Goal: Task Accomplishment & Management: Use online tool/utility

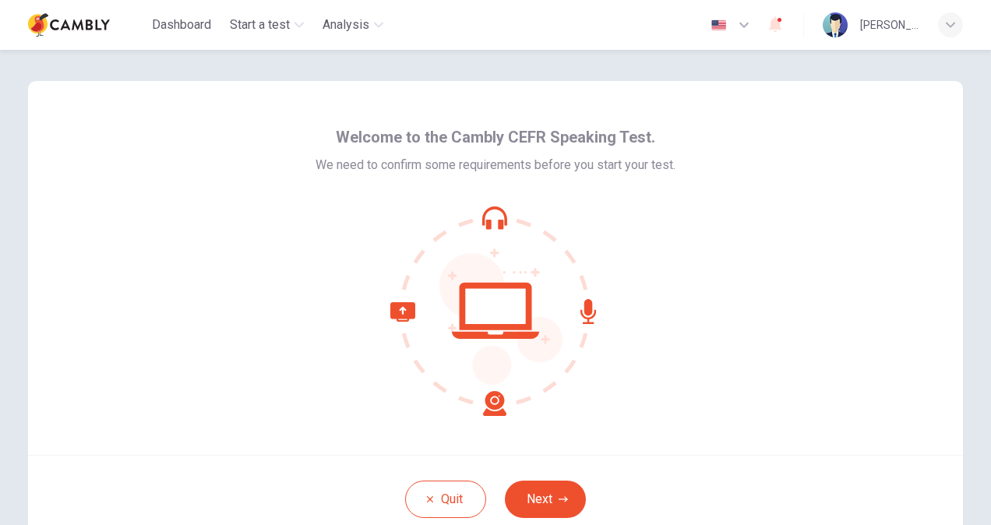
click at [498, 403] on icon at bounding box center [448, 359] width 116 height 114
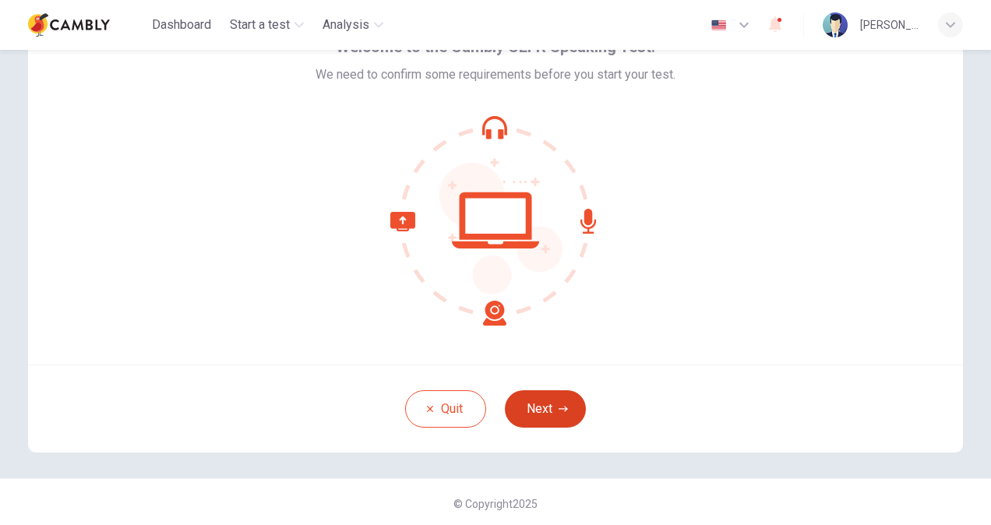
scroll to position [93, 0]
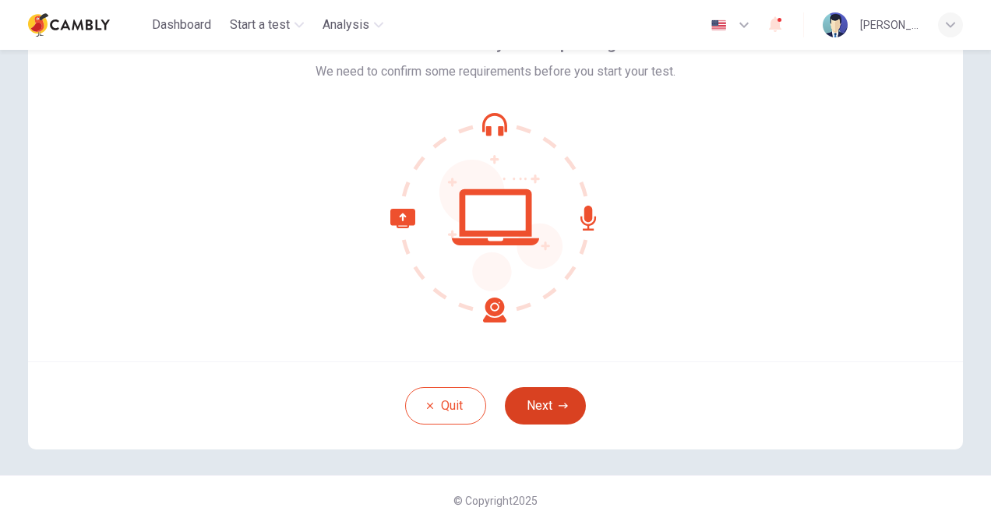
click at [545, 405] on button "Next" at bounding box center [545, 405] width 81 height 37
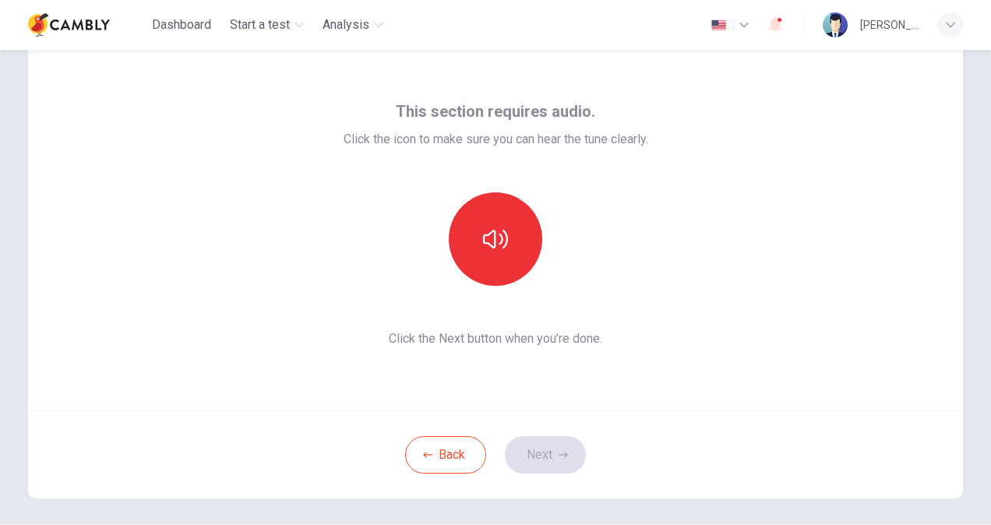
scroll to position [0, 0]
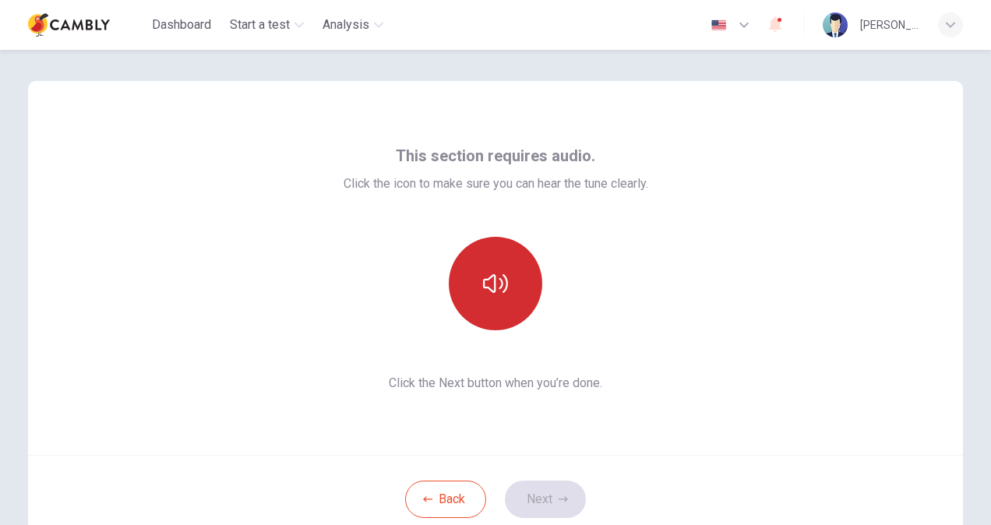
click at [528, 290] on button "button" at bounding box center [495, 283] width 93 height 93
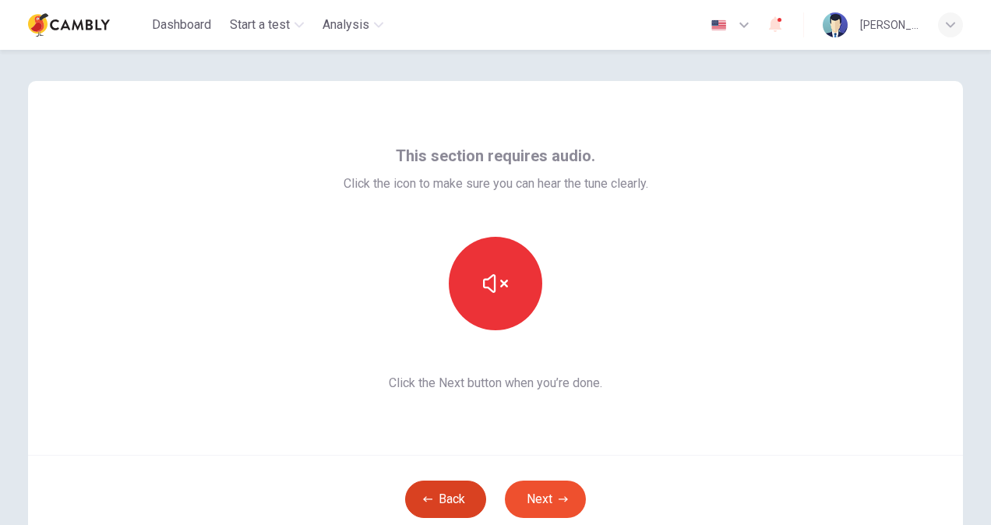
click at [435, 501] on button "Back" at bounding box center [445, 498] width 81 height 37
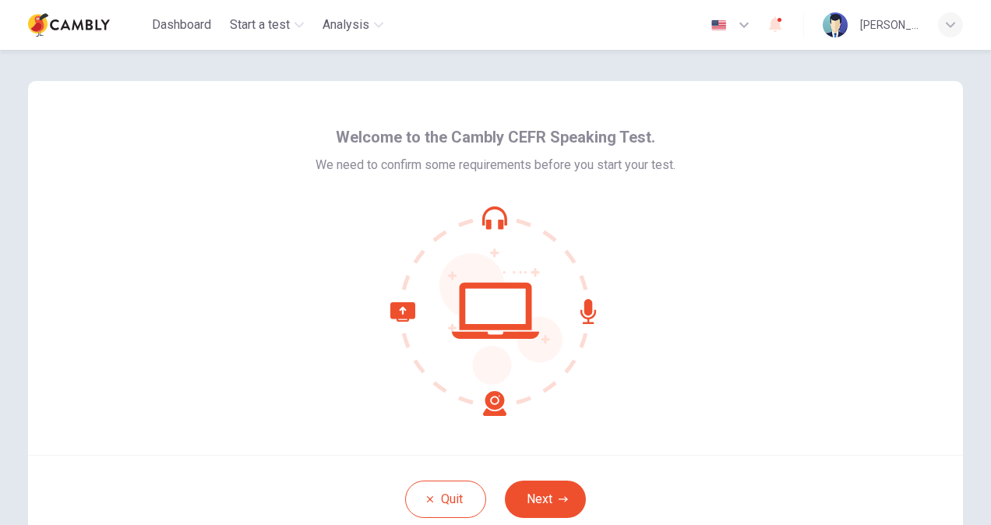
click at [476, 220] on icon at bounding box center [495, 311] width 210 height 210
click at [505, 340] on icon at bounding box center [495, 311] width 210 height 210
drag, startPoint x: 464, startPoint y: 415, endPoint x: 421, endPoint y: 364, distance: 67.4
click at [464, 414] on icon at bounding box center [495, 311] width 210 height 210
click at [533, 501] on button "Next" at bounding box center [545, 498] width 81 height 37
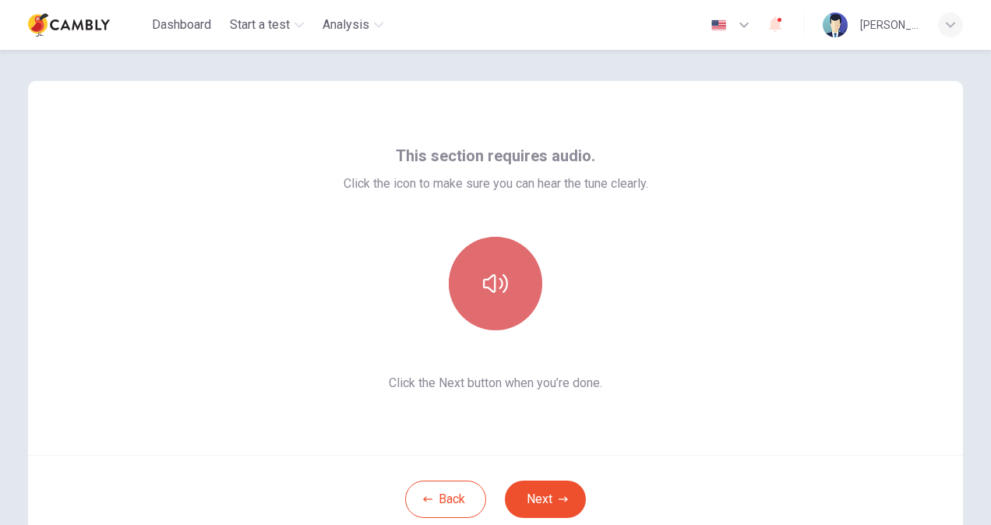
click at [497, 312] on button "button" at bounding box center [495, 283] width 93 height 93
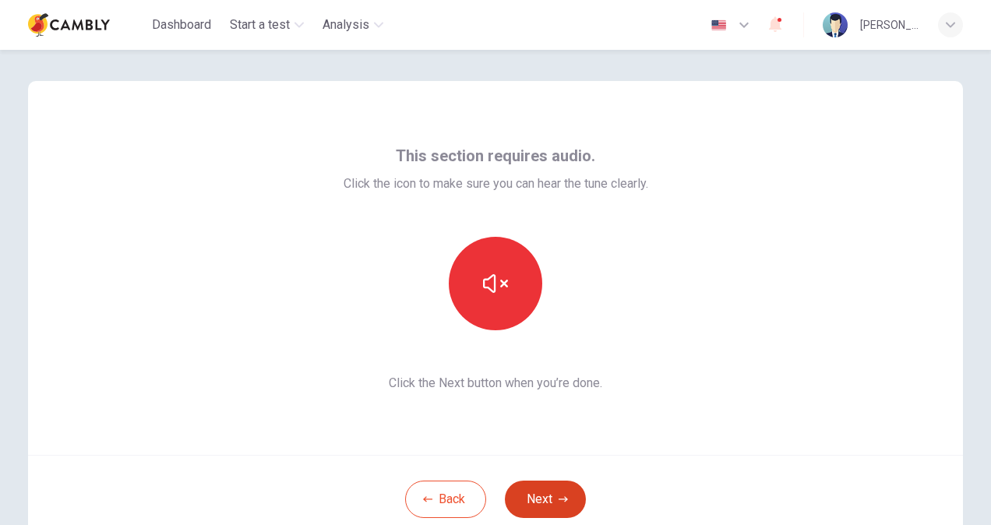
click at [547, 512] on button "Next" at bounding box center [545, 498] width 81 height 37
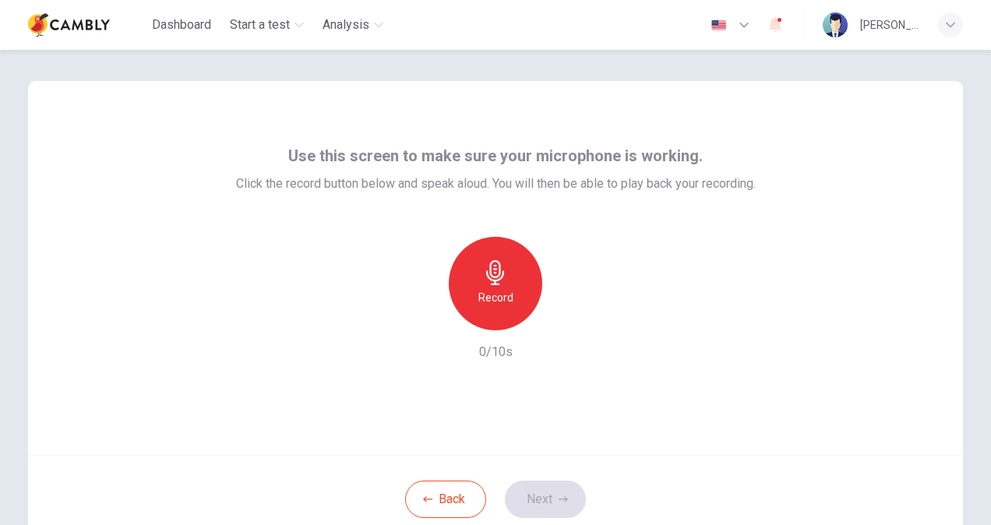
click at [498, 293] on h6 "Record" at bounding box center [495, 297] width 35 height 19
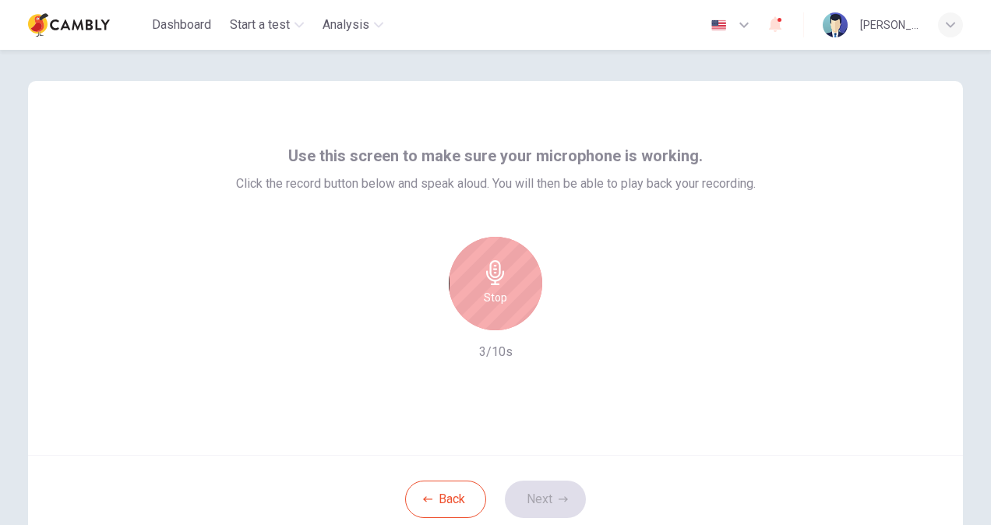
click at [498, 293] on h6 "Stop" at bounding box center [495, 297] width 23 height 19
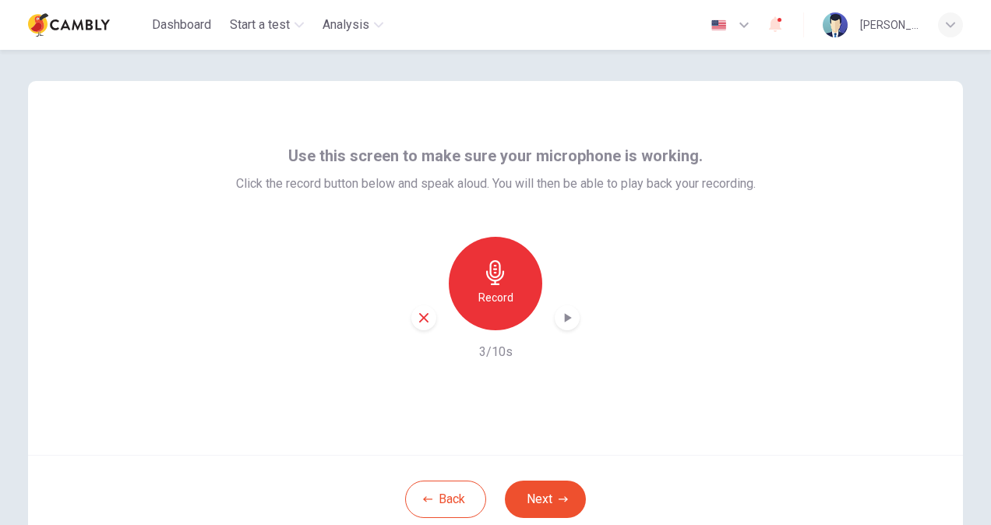
click at [565, 313] on icon "button" at bounding box center [567, 318] width 16 height 16
click at [558, 495] on icon "button" at bounding box center [562, 498] width 9 height 9
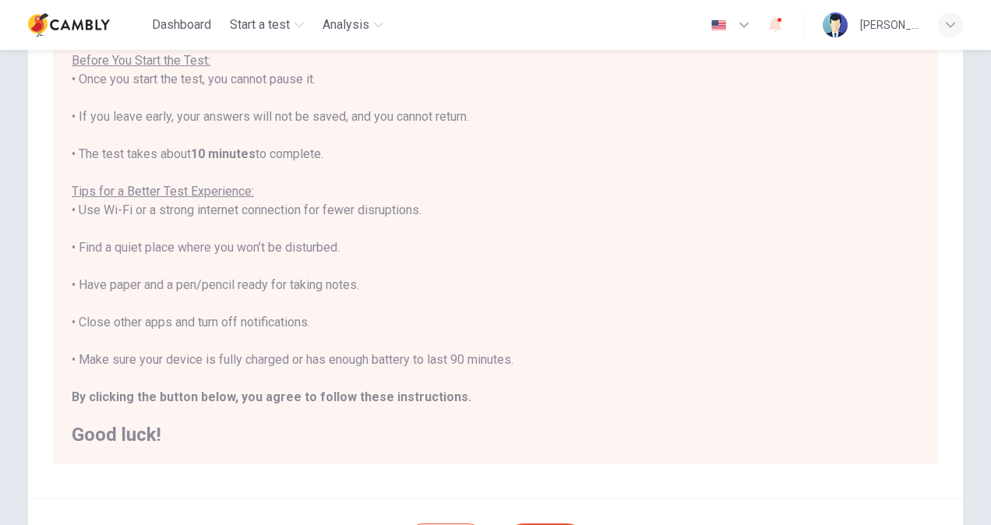
scroll to position [291, 0]
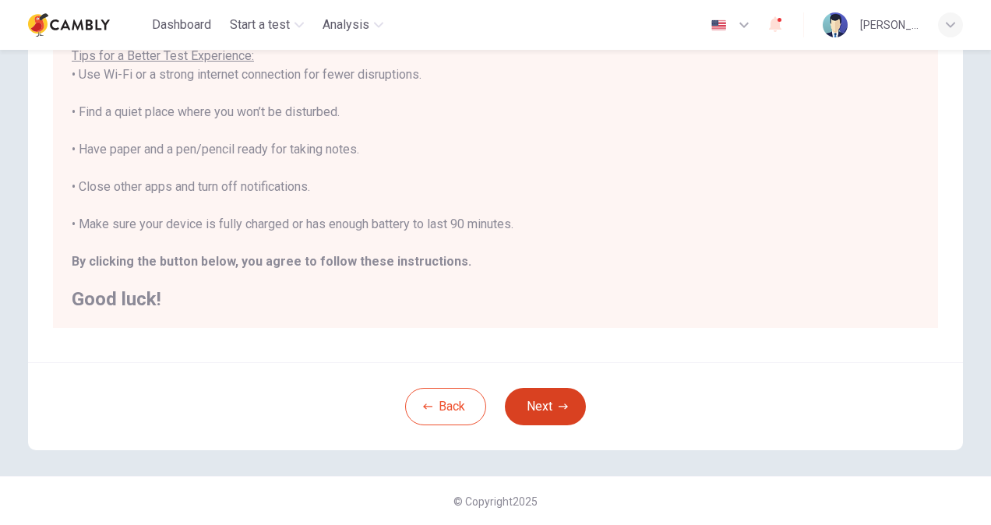
click at [540, 410] on button "Next" at bounding box center [545, 406] width 81 height 37
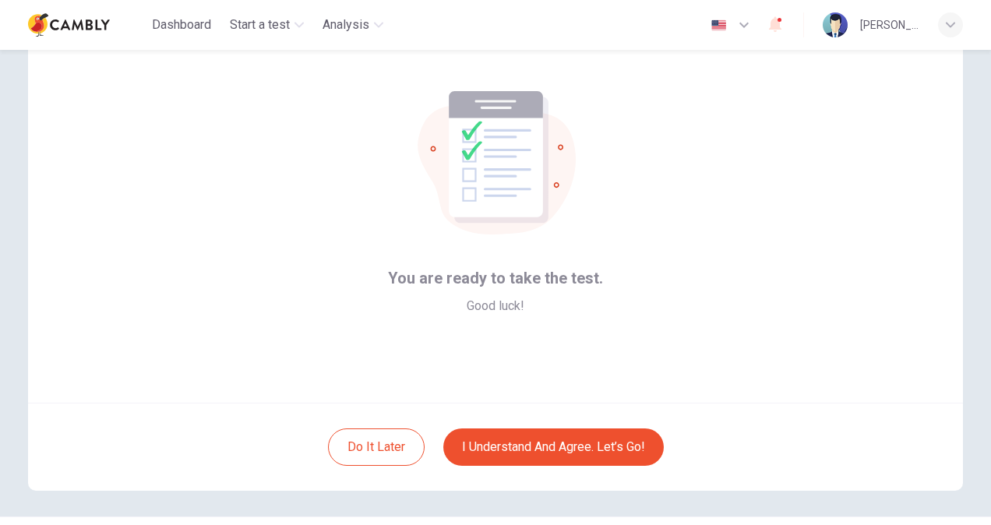
scroll to position [93, 0]
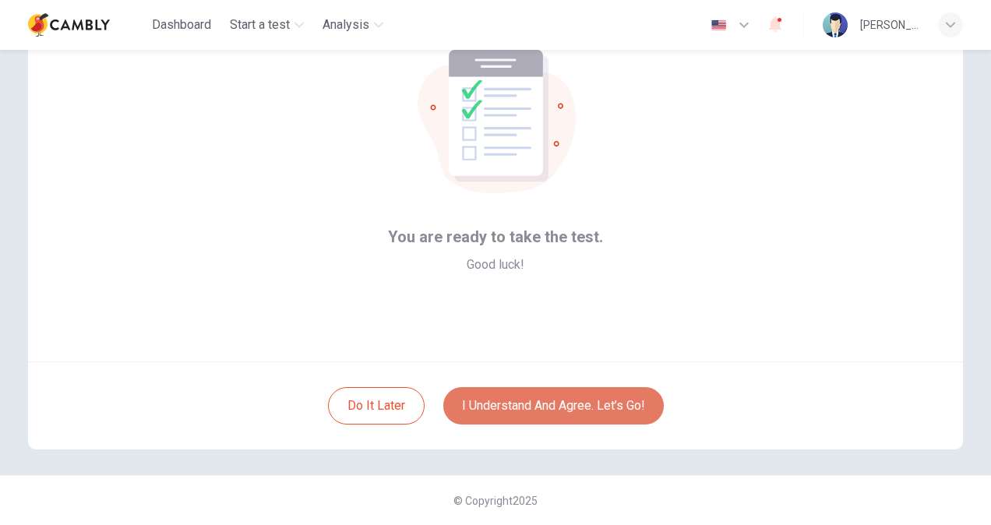
click at [546, 405] on button "I understand and agree. Let’s go!" at bounding box center [553, 405] width 220 height 37
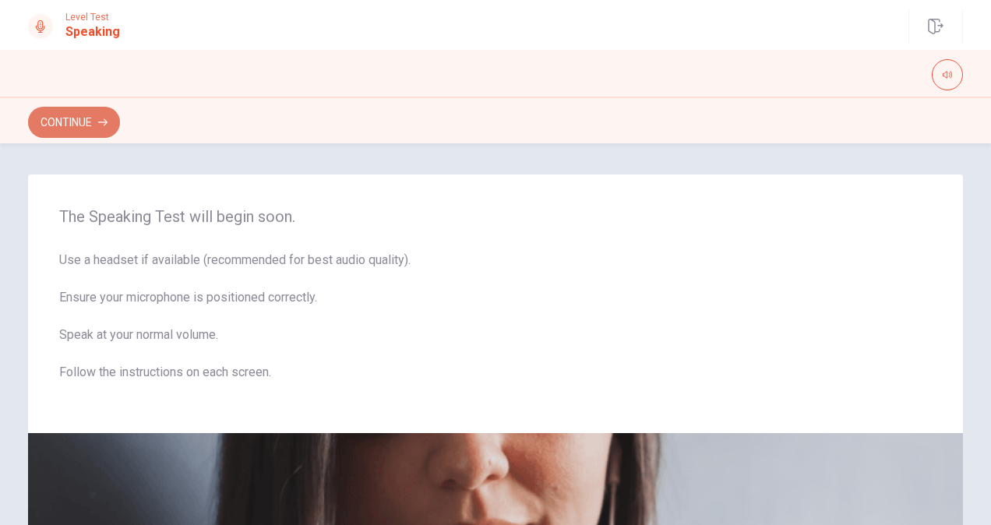
click at [88, 113] on button "Continue" at bounding box center [74, 122] width 92 height 31
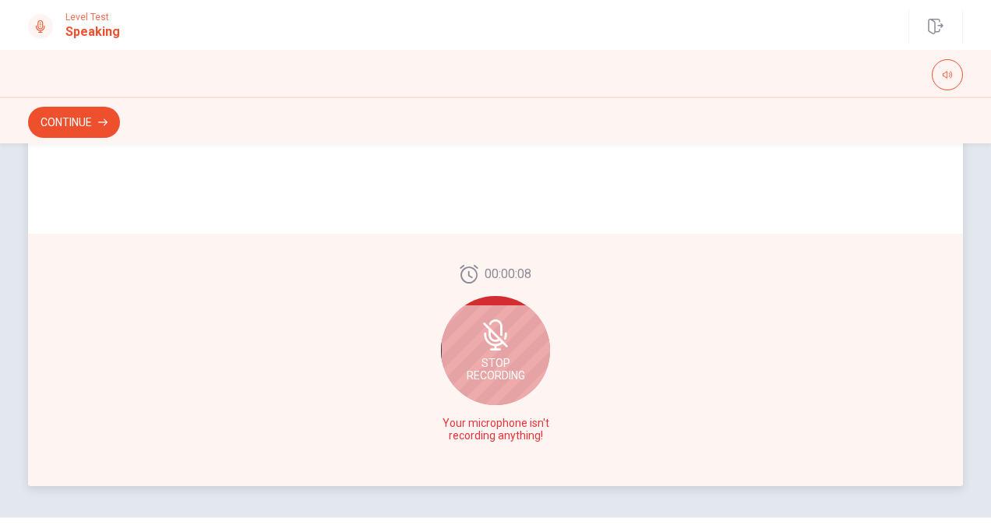
scroll to position [389, 0]
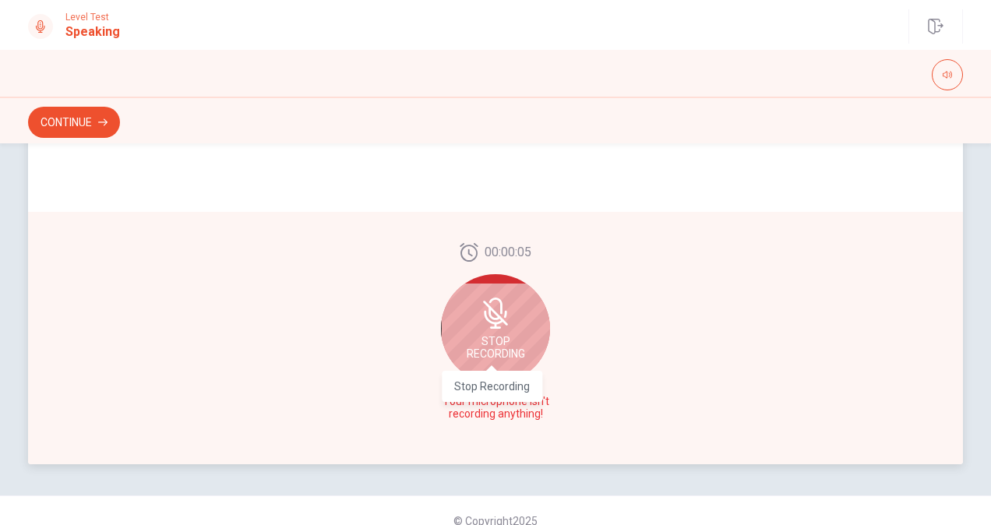
click at [490, 347] on span "Stop Recording" at bounding box center [495, 347] width 58 height 25
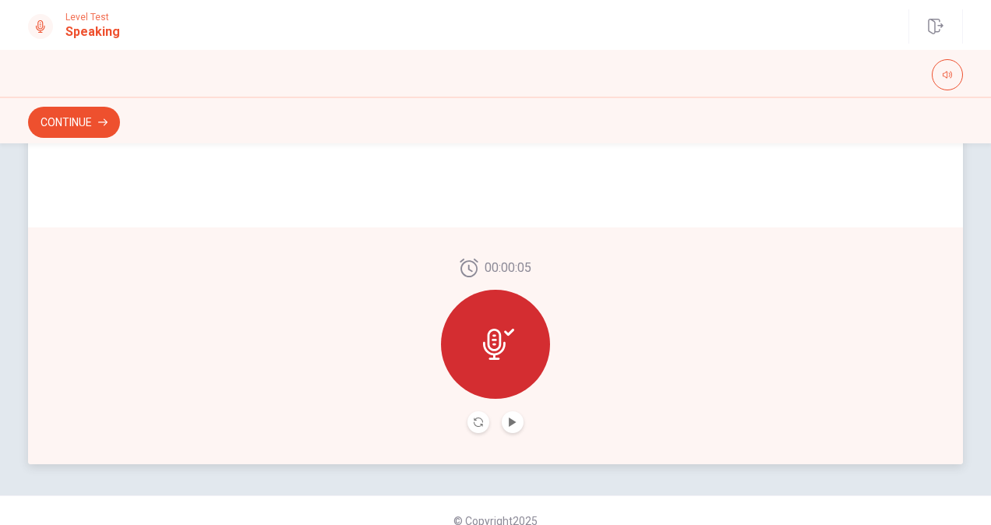
click at [486, 340] on icon at bounding box center [498, 344] width 31 height 31
click at [494, 350] on icon at bounding box center [498, 344] width 31 height 31
click at [483, 424] on button "Record Again" at bounding box center [478, 422] width 22 height 22
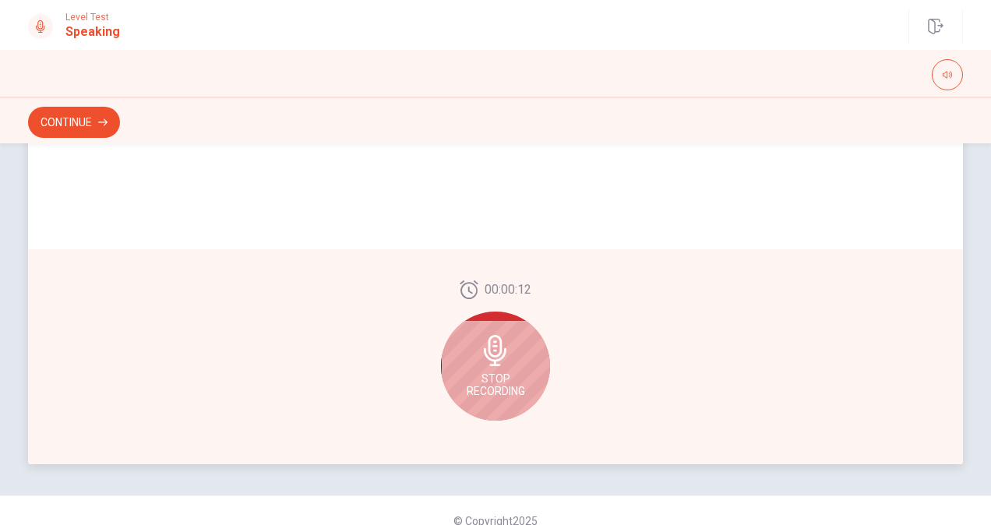
click at [509, 366] on div "Stop Recording" at bounding box center [495, 365] width 109 height 109
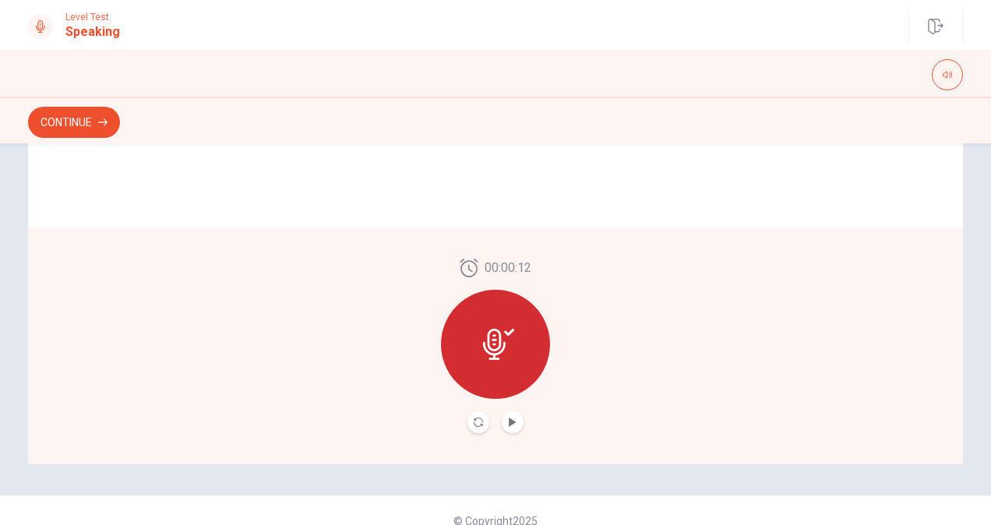
click at [494, 420] on div at bounding box center [495, 422] width 56 height 22
click at [508, 420] on icon "Play Audio" at bounding box center [511, 421] width 7 height 9
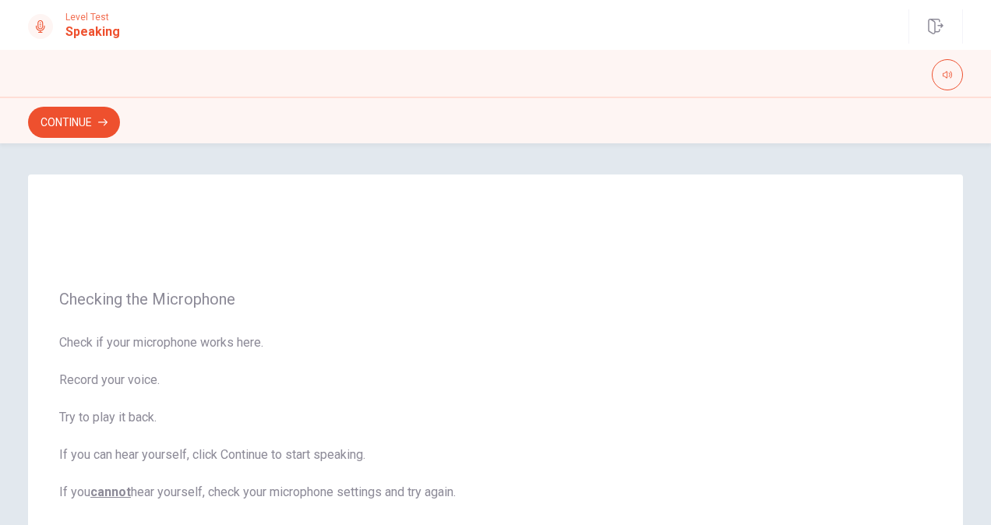
scroll to position [311, 0]
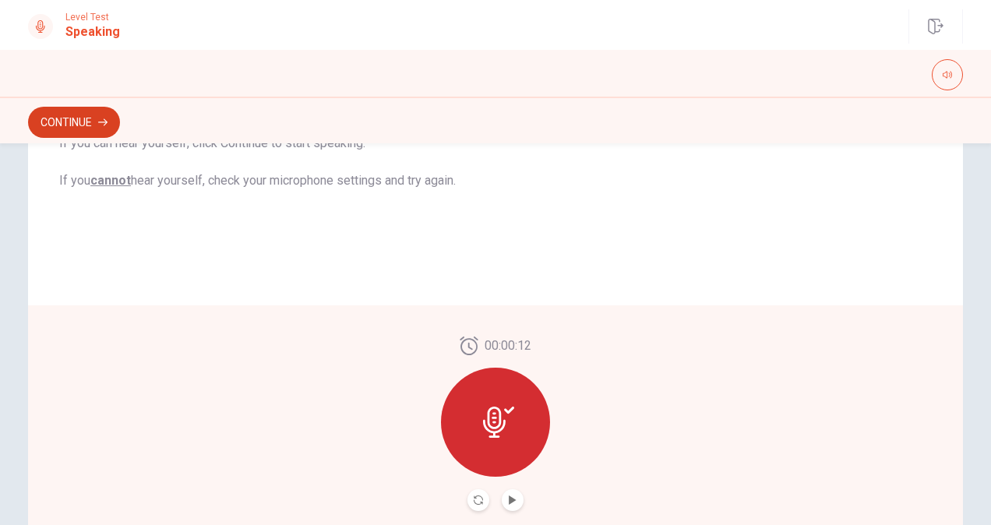
click at [104, 123] on icon "button" at bounding box center [102, 122] width 9 height 9
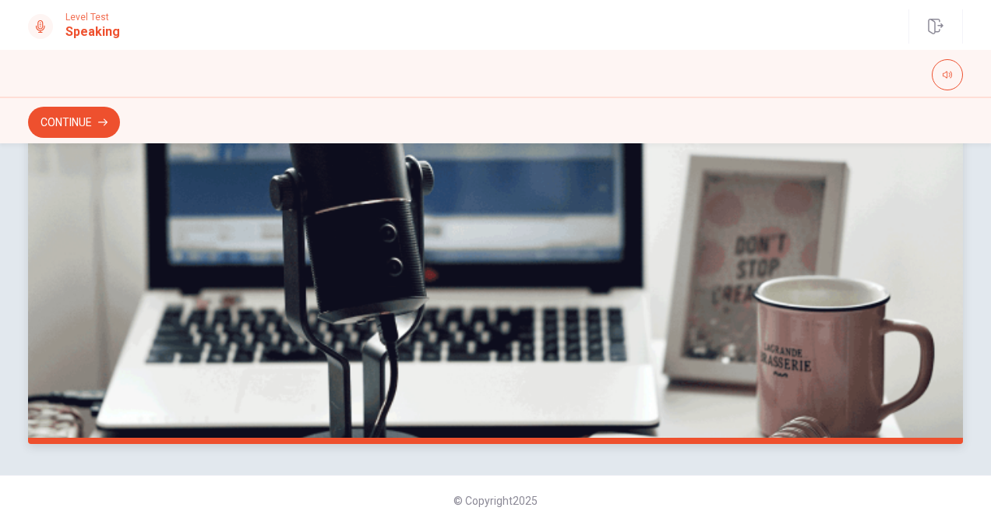
scroll to position [0, 0]
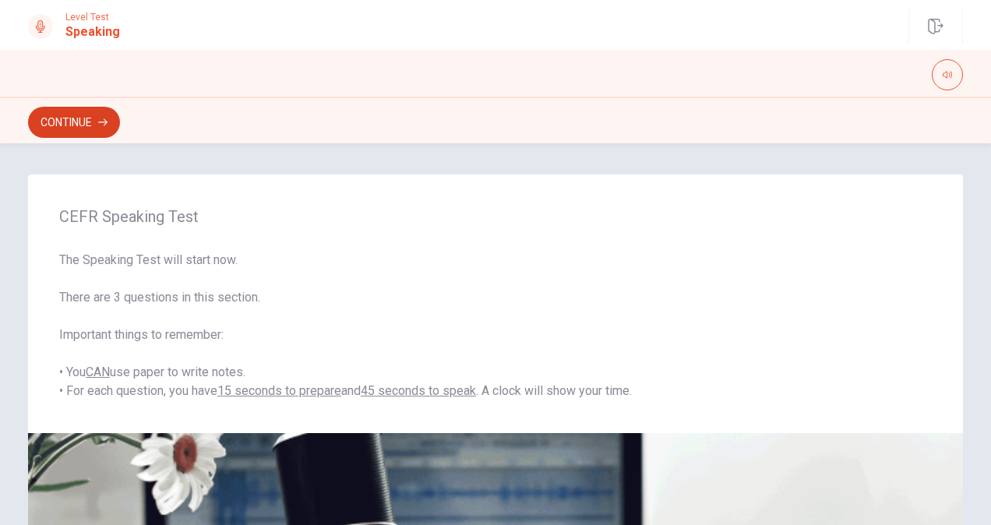
click at [89, 112] on button "Continue" at bounding box center [74, 122] width 92 height 31
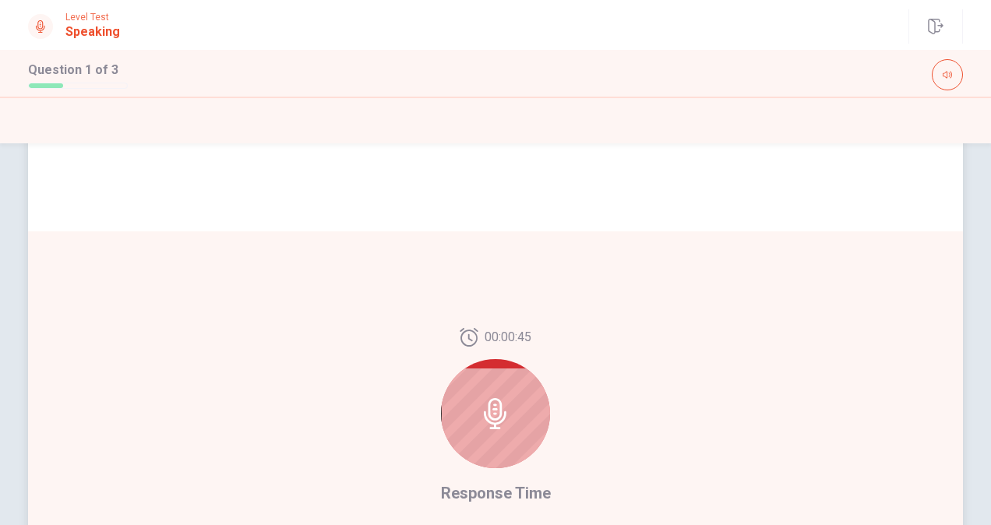
scroll to position [329, 0]
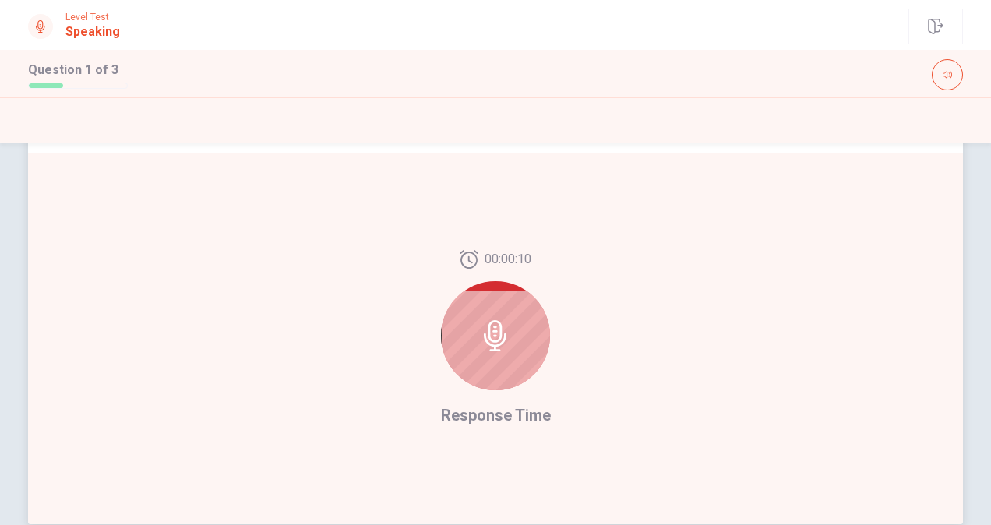
click at [491, 336] on icon at bounding box center [495, 335] width 23 height 31
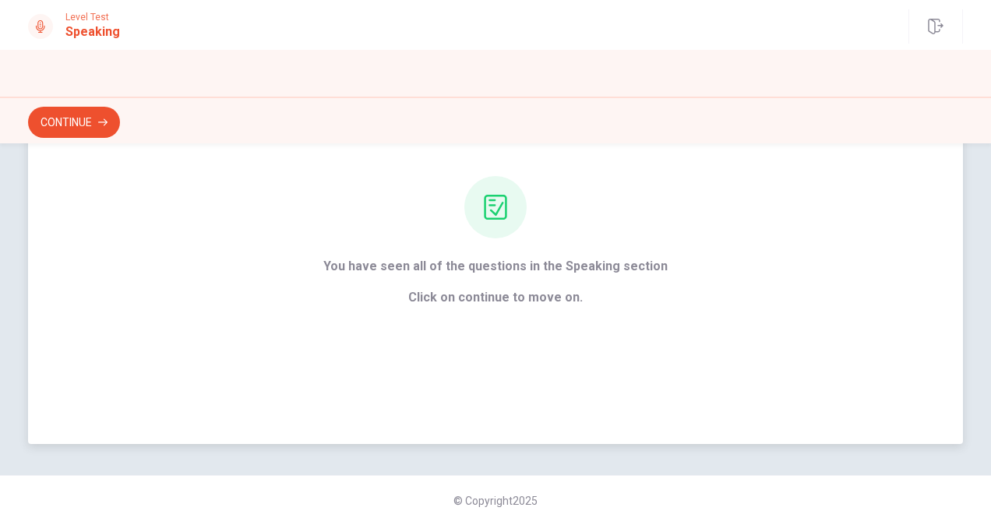
scroll to position [58, 0]
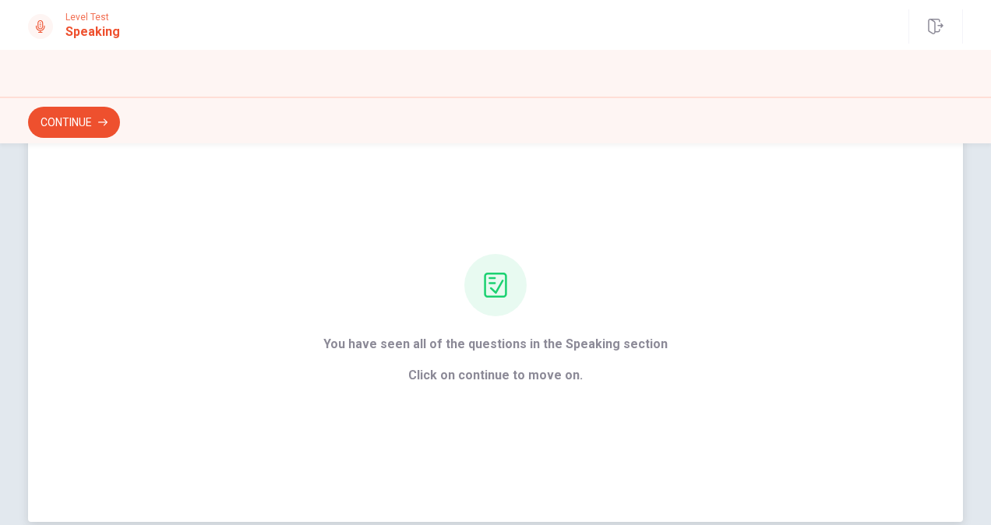
click at [493, 288] on icon at bounding box center [495, 285] width 23 height 25
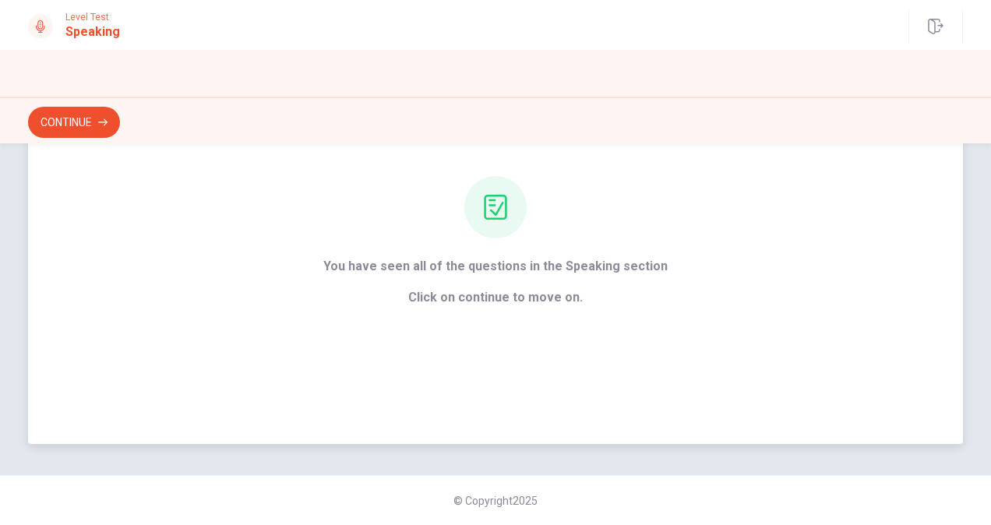
scroll to position [0, 0]
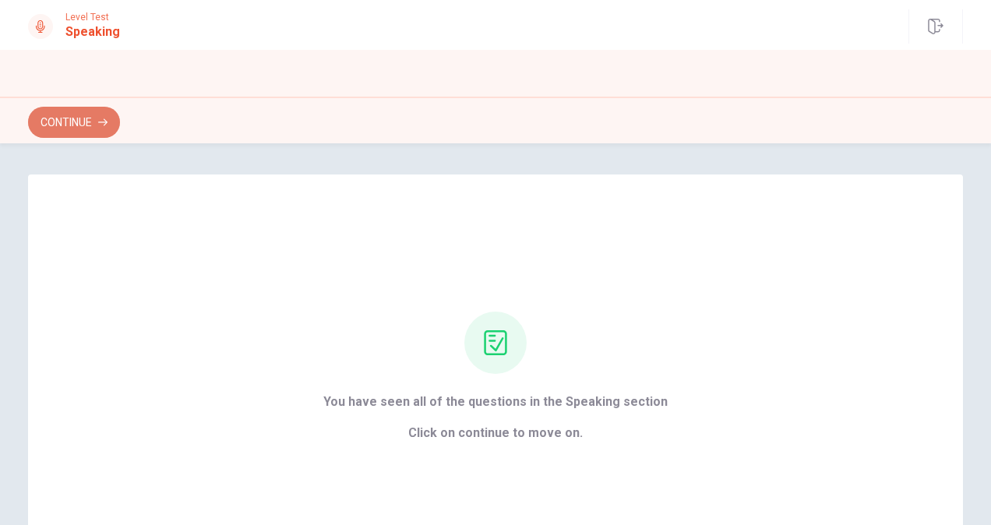
click at [85, 112] on button "Continue" at bounding box center [74, 122] width 92 height 31
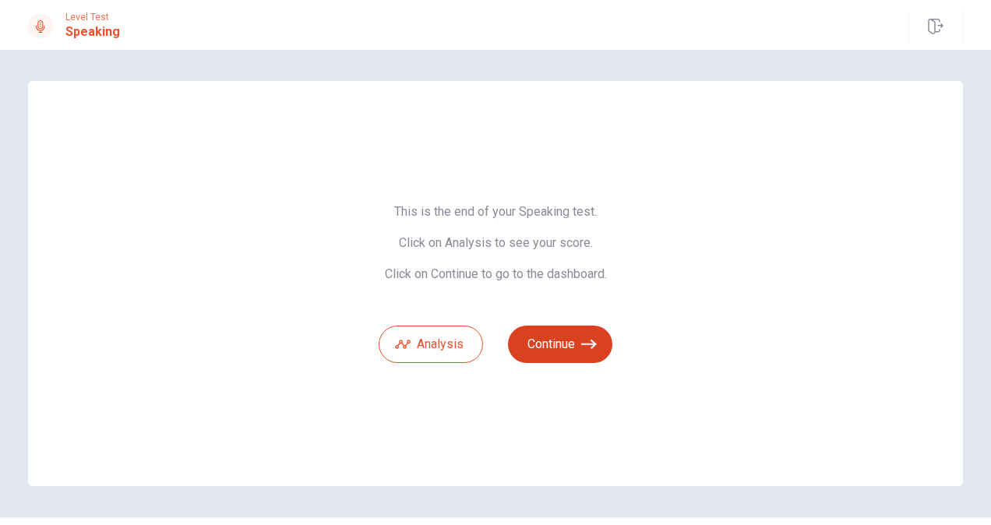
click at [575, 354] on button "Continue" at bounding box center [560, 344] width 104 height 37
